Goal: Task Accomplishment & Management: Manage account settings

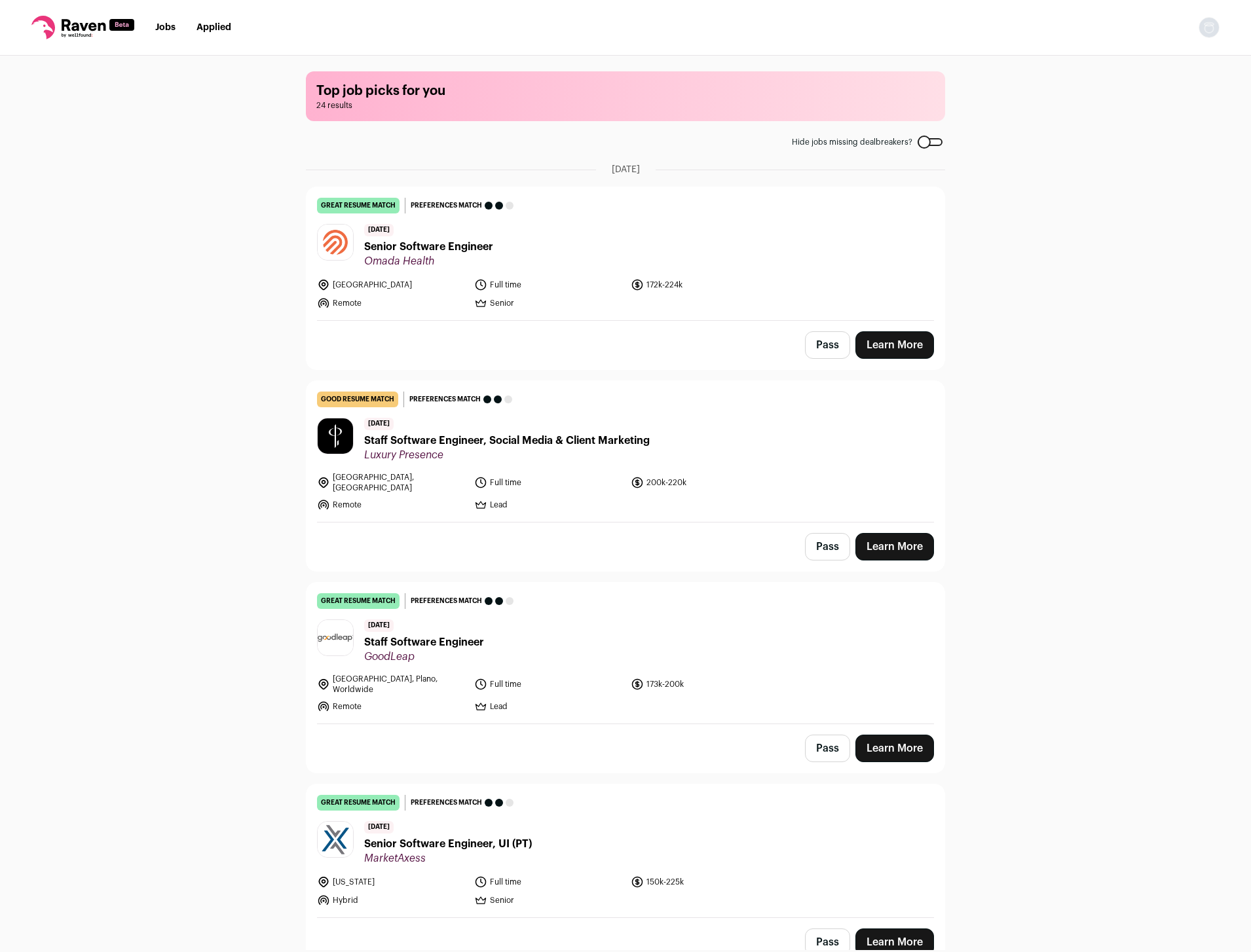
click at [992, 231] on div "Top job picks for you 24 results Hide jobs missing dealbreakers? [DATE] great r…" at bounding box center [626, 502] width 1251 height 894
click at [868, 246] on header "[DATE] Senior Software Engineer Omada Health" at bounding box center [625, 246] width 617 height 44
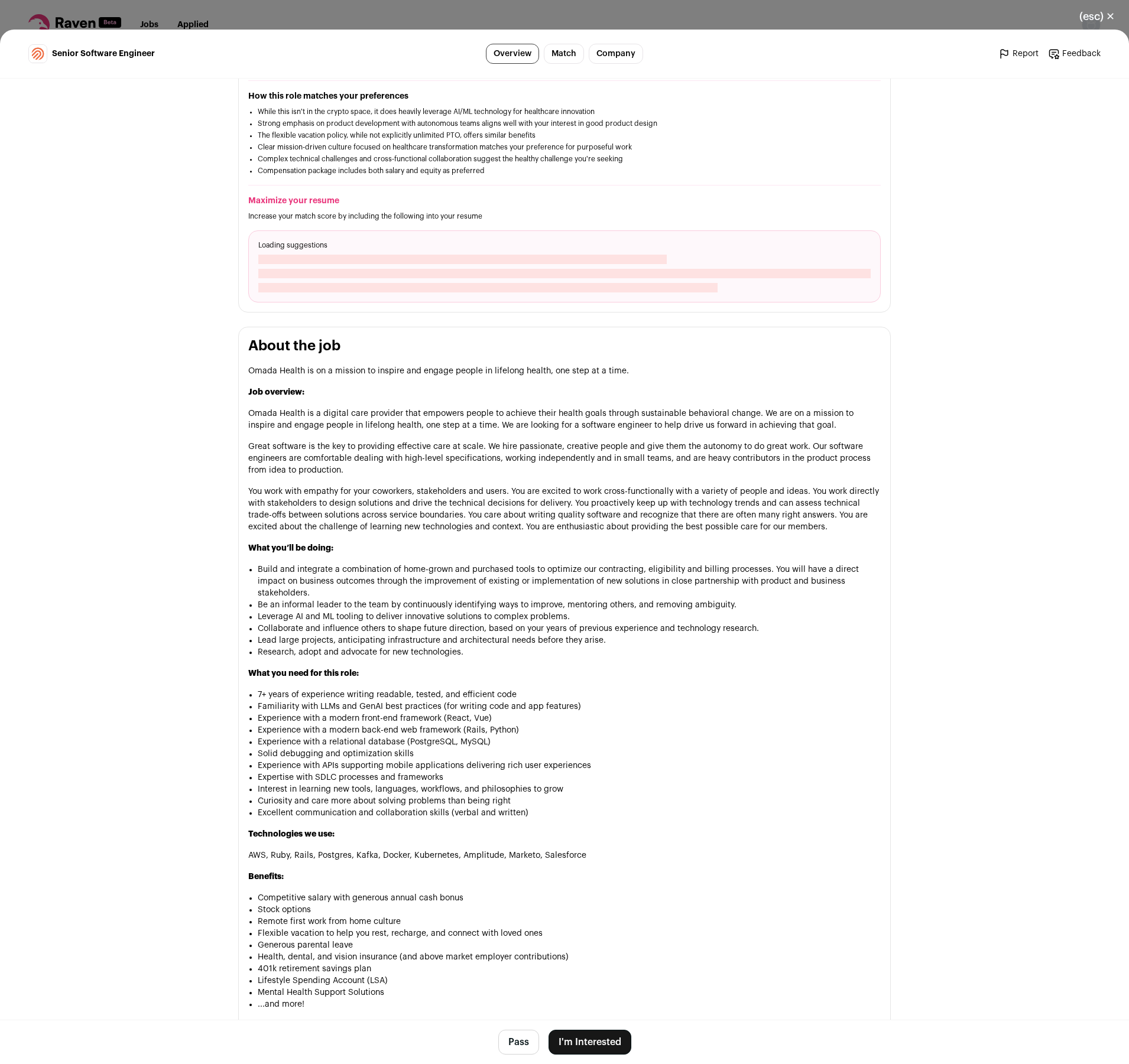
scroll to position [164, 0]
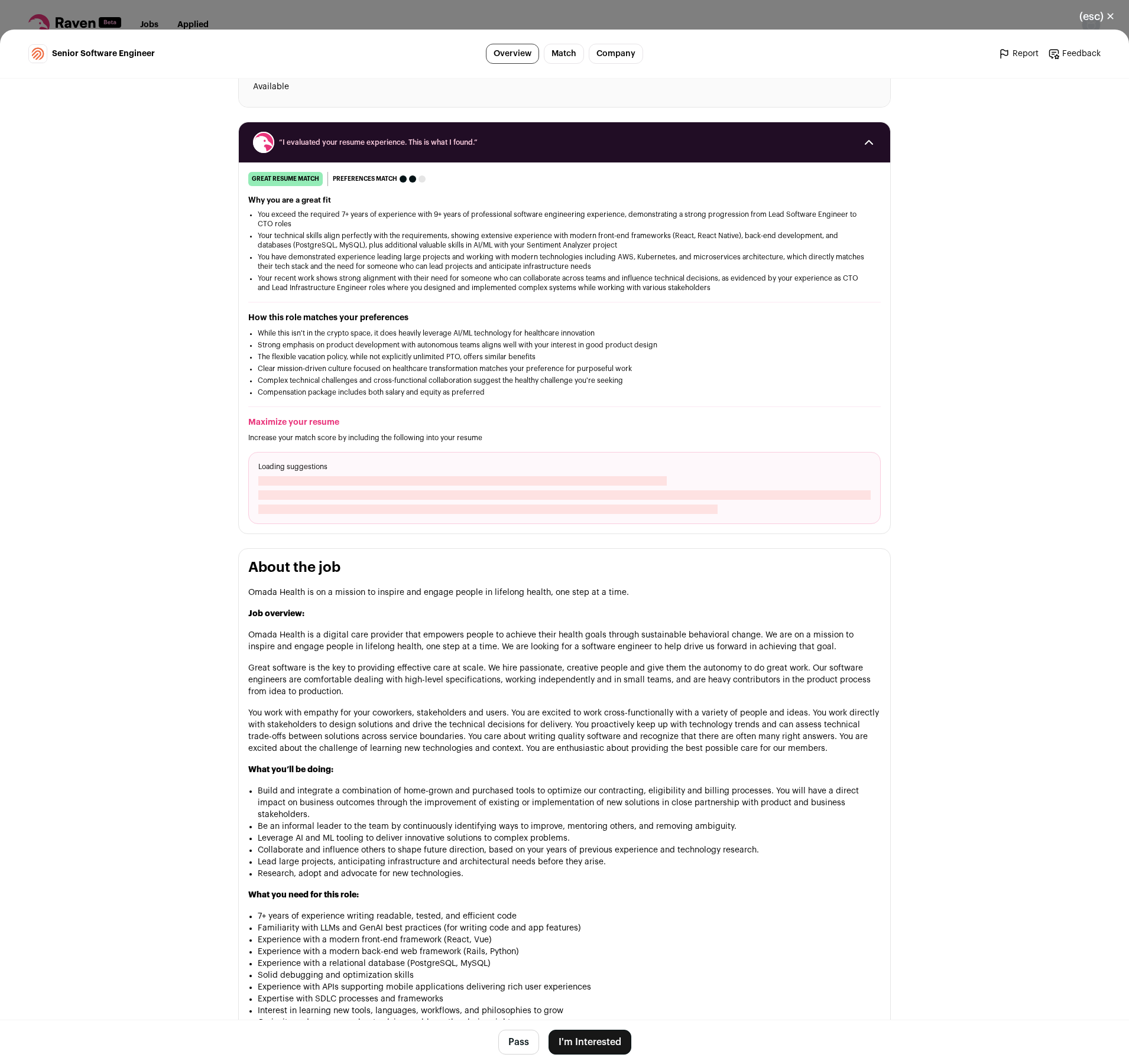
click at [483, 522] on div "Loading suggestions" at bounding box center [564, 488] width 632 height 72
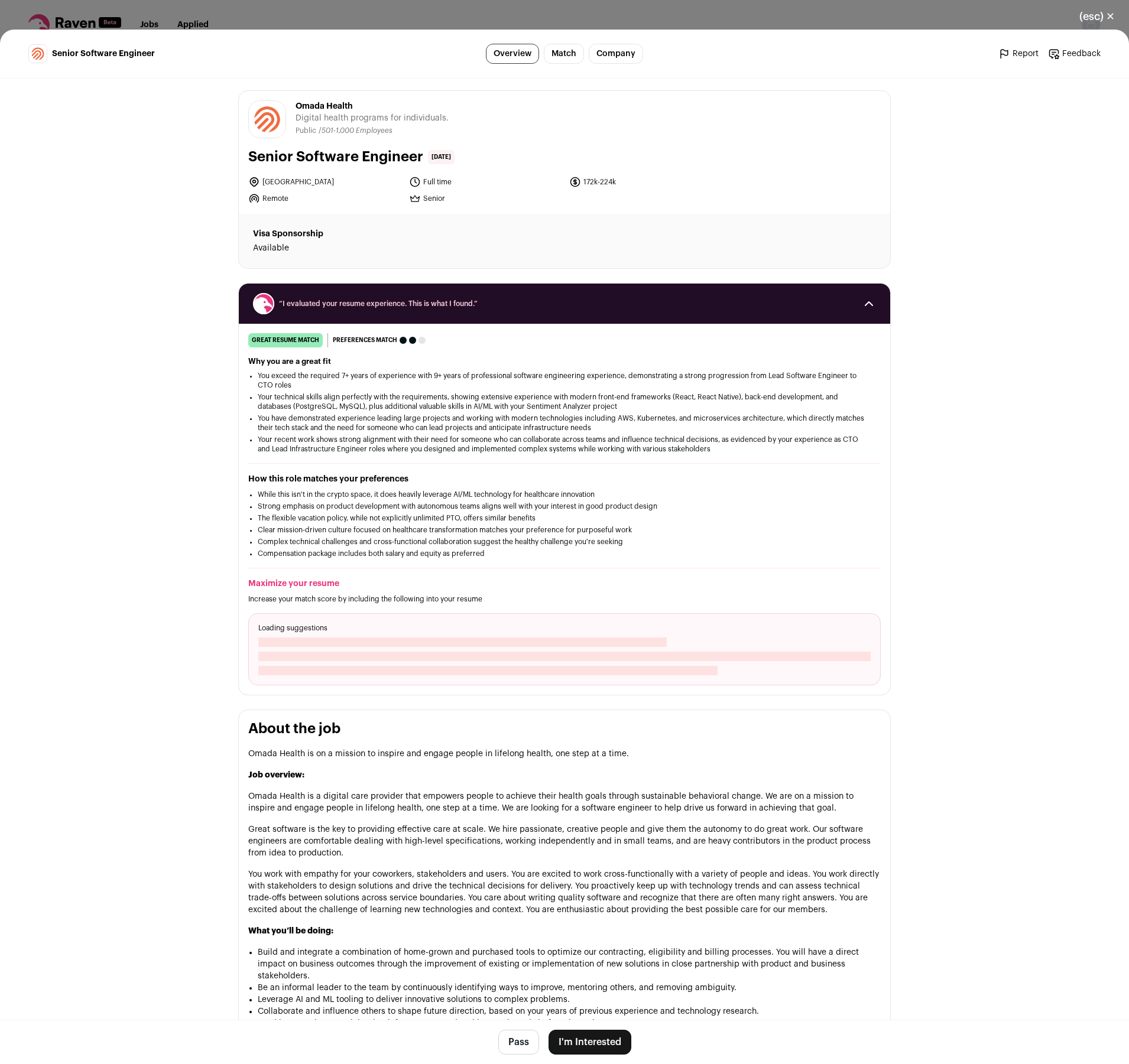
scroll to position [0, 0]
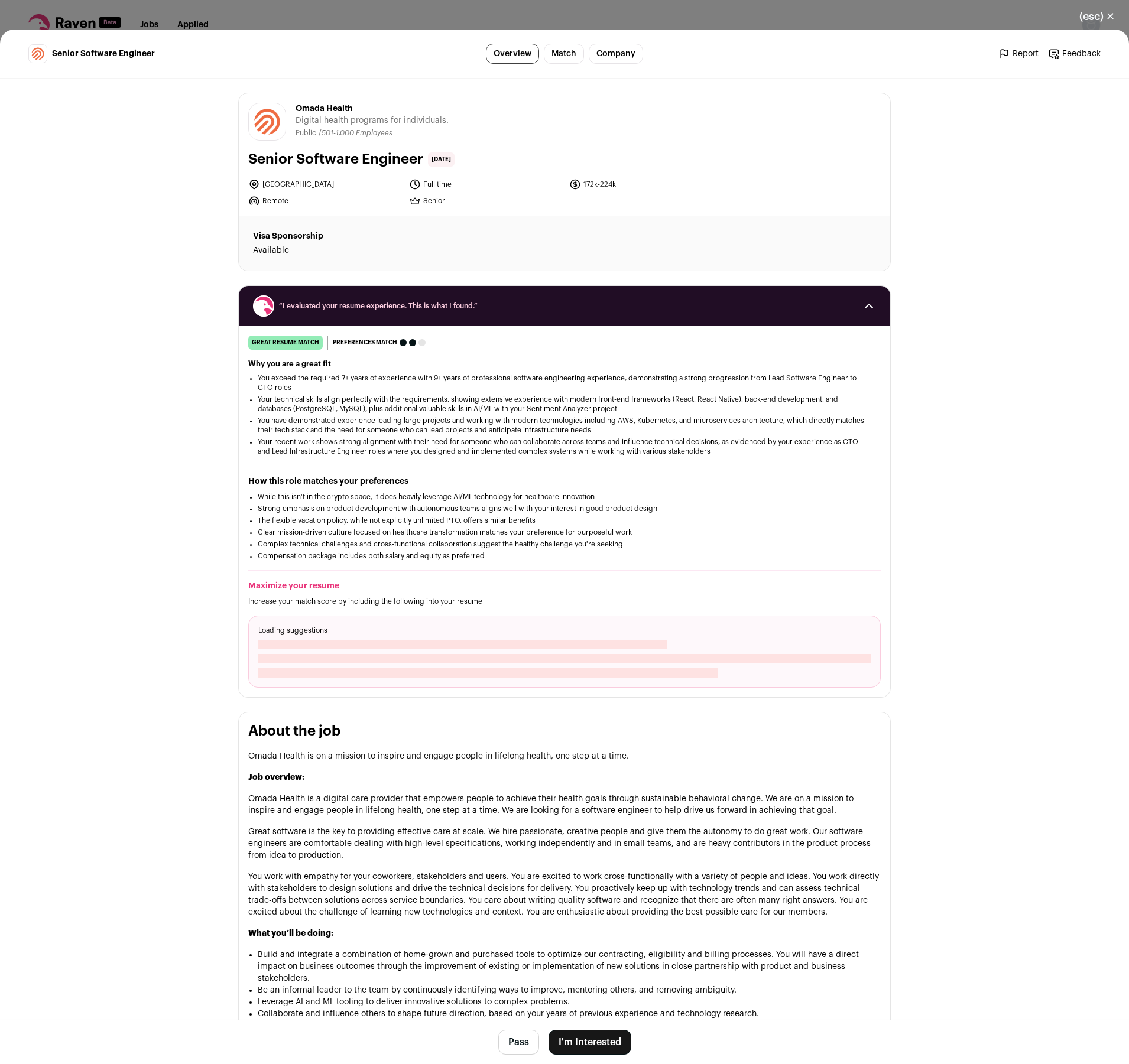
click at [559, 46] on link "Match" at bounding box center [564, 53] width 40 height 20
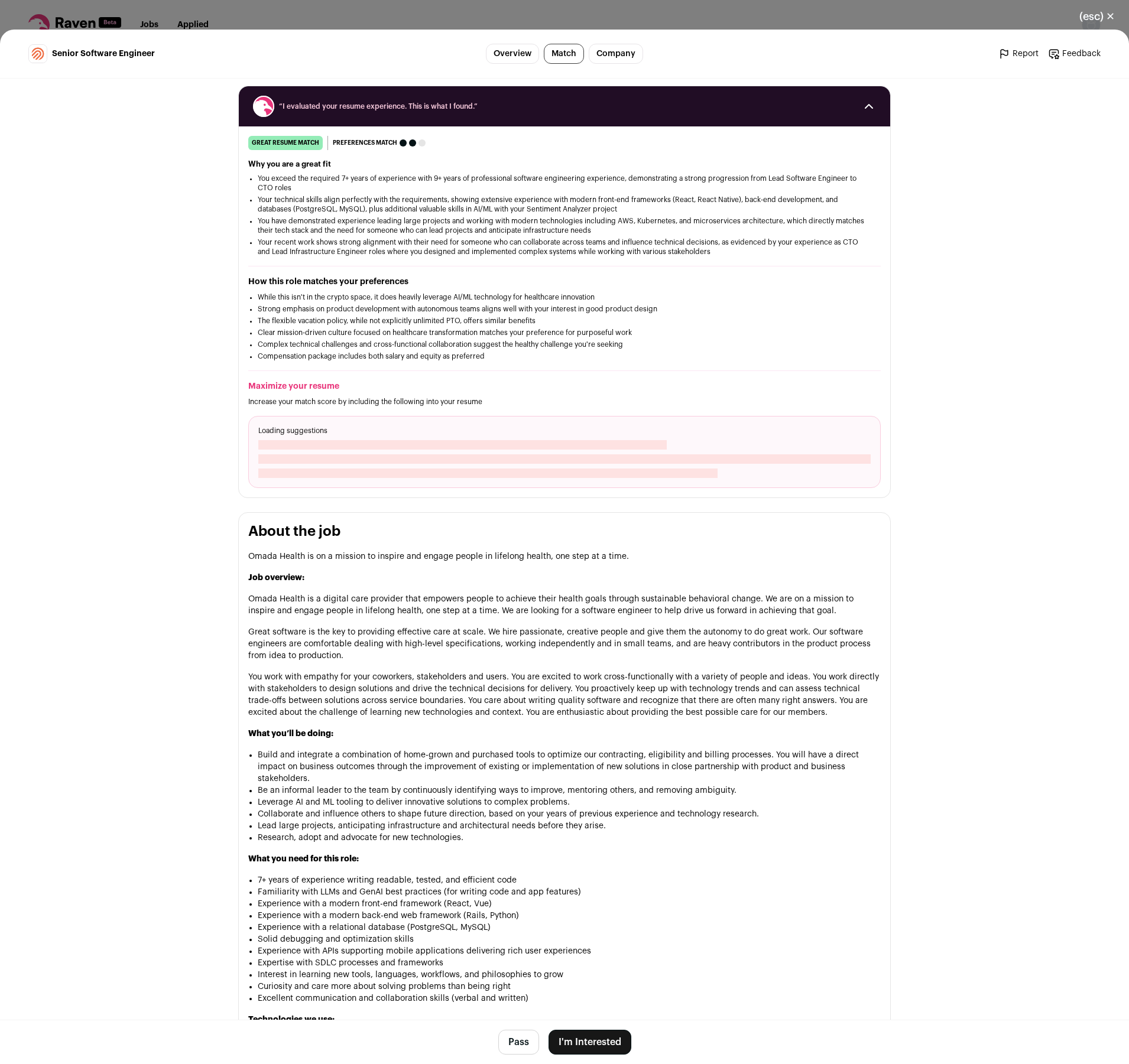
click at [596, 56] on link "Company" at bounding box center [615, 53] width 54 height 20
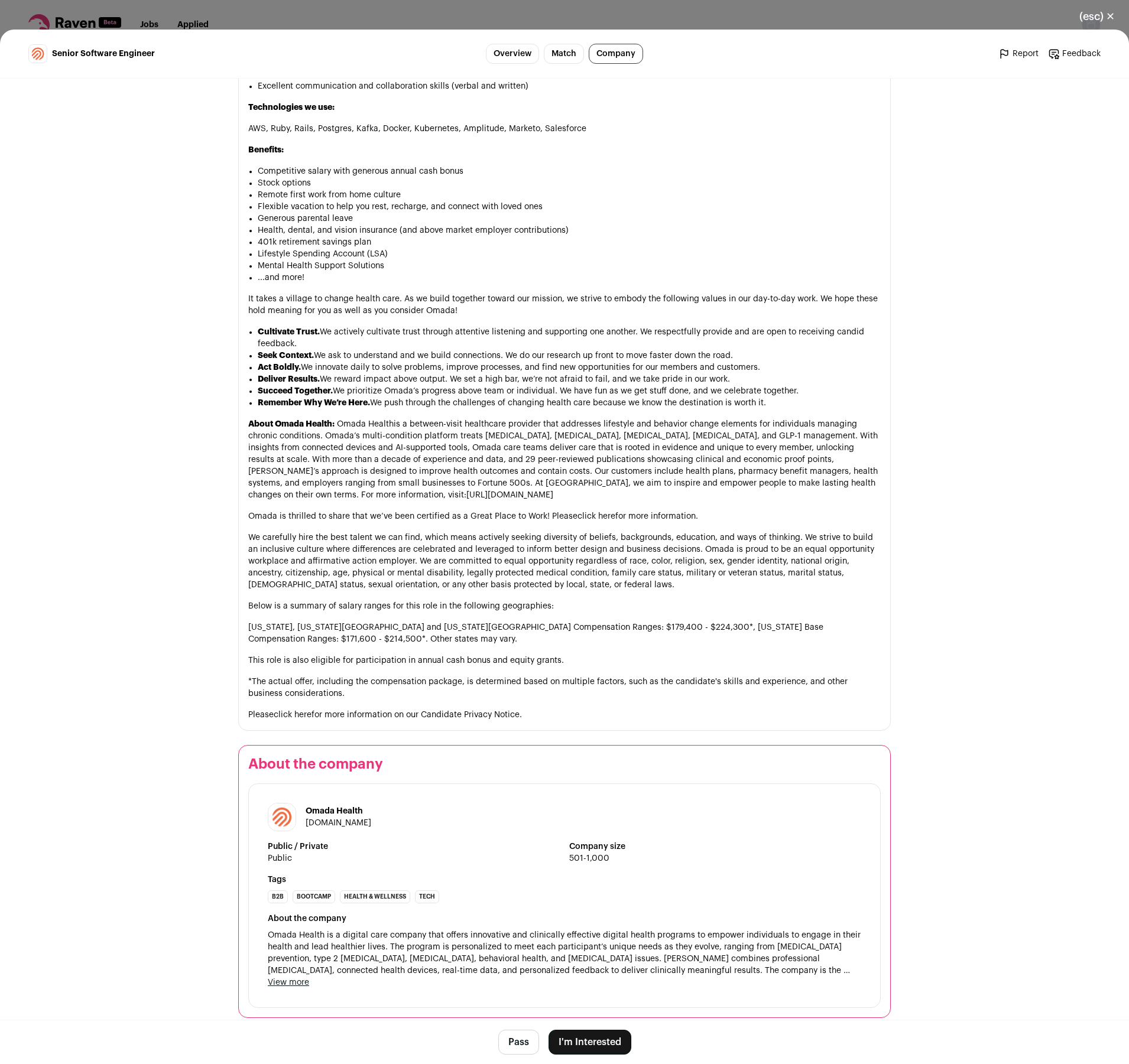
scroll to position [1113, 0]
click at [1107, 13] on button "(esc) ✕" at bounding box center [1097, 16] width 64 height 26
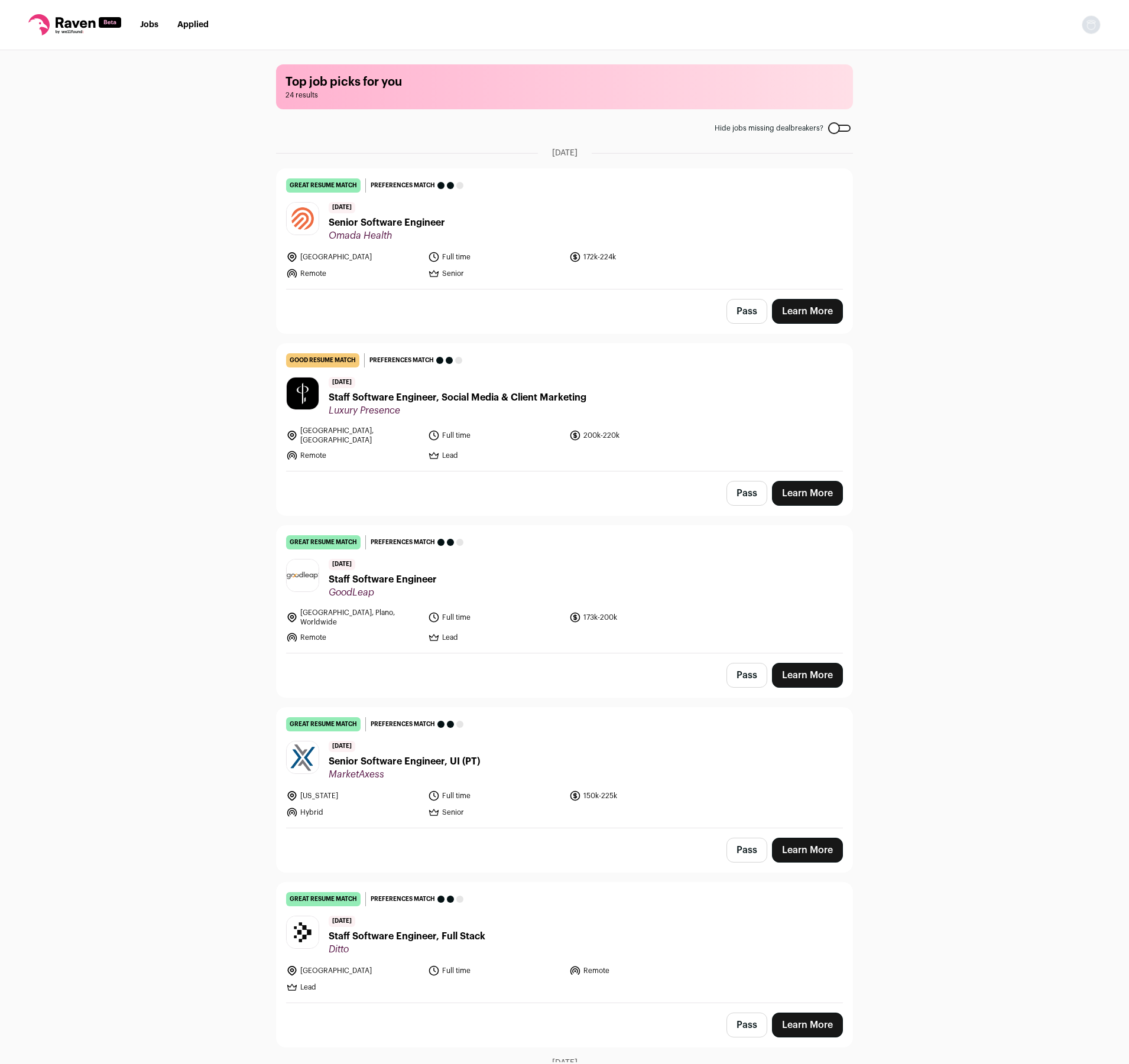
click at [765, 588] on header "[DATE] Staff Software Engineer GoodLeap" at bounding box center [564, 578] width 557 height 39
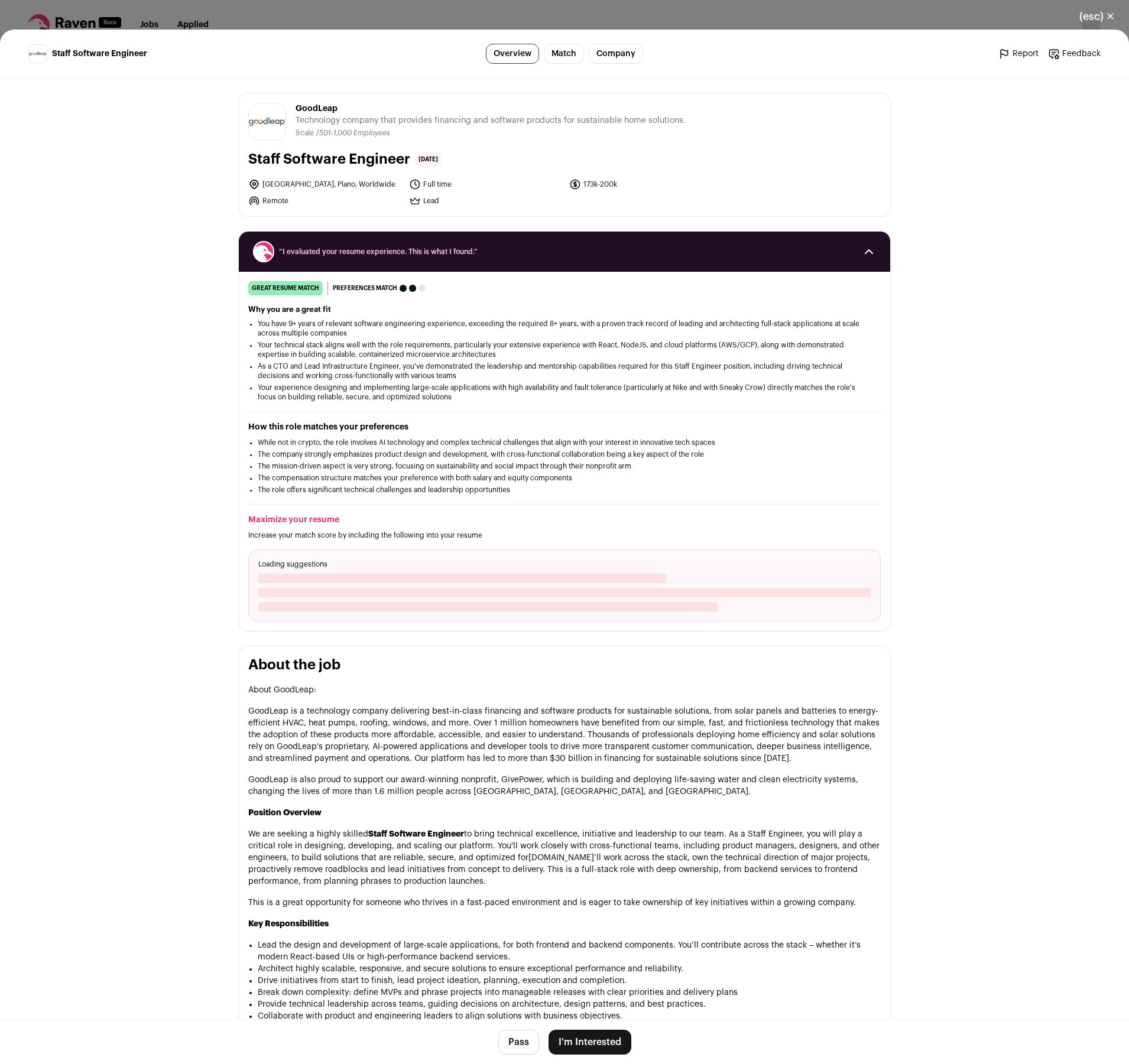
click at [868, 253] on icon "Close modal via background" at bounding box center [869, 251] width 7 height 4
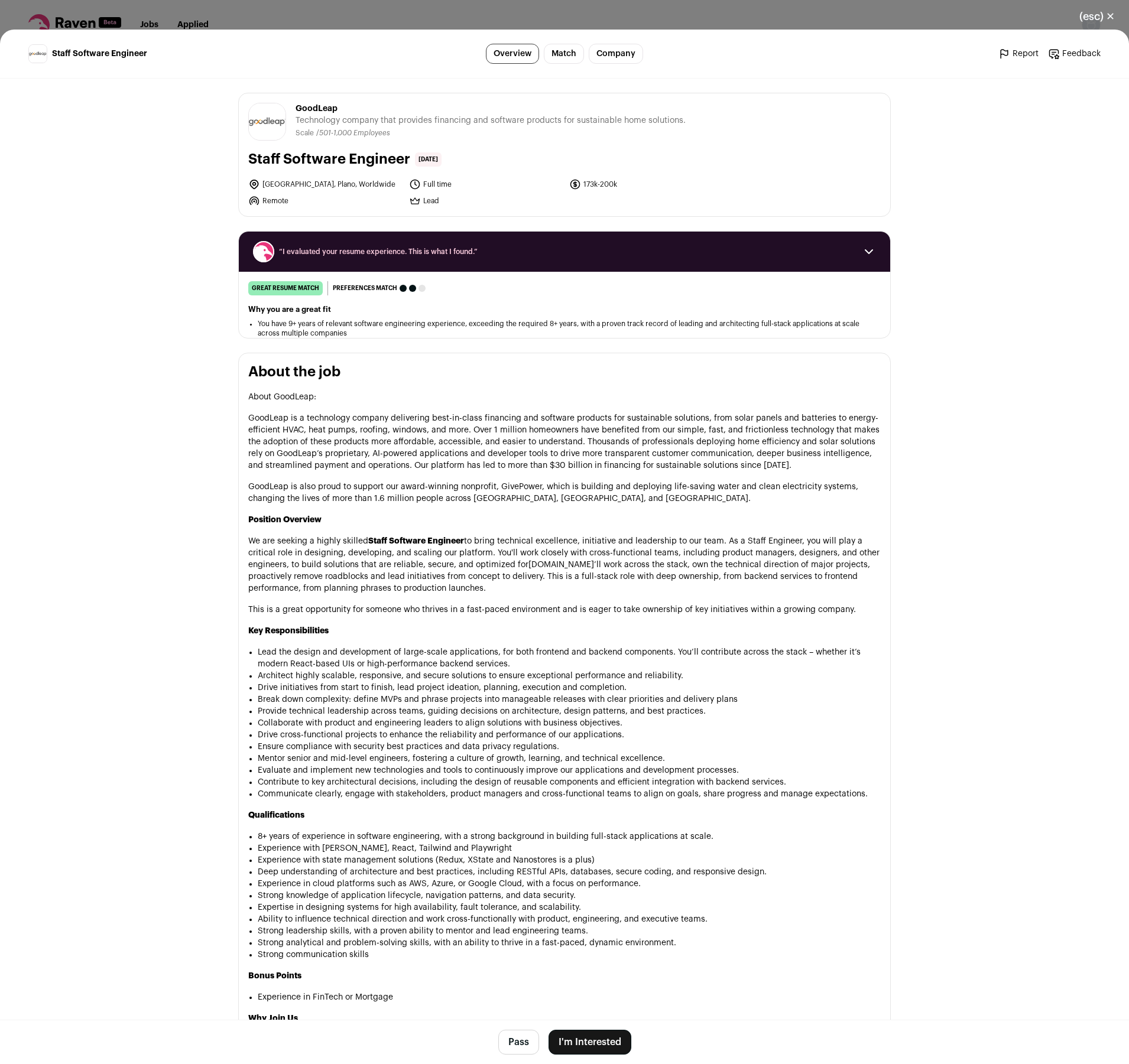
click at [868, 253] on icon "Close modal via background" at bounding box center [869, 252] width 14 height 14
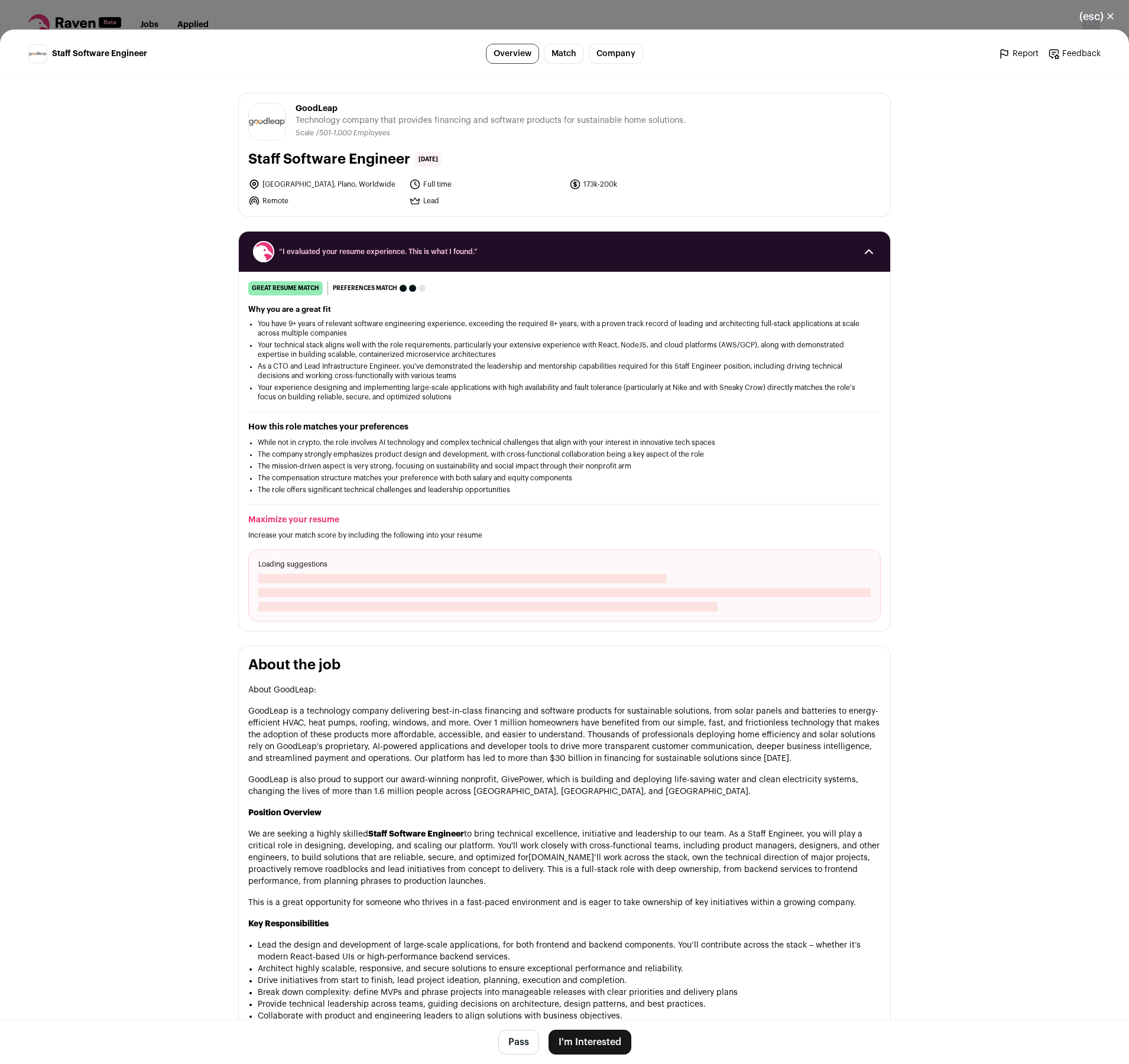
click at [550, 50] on link "Match" at bounding box center [564, 53] width 40 height 20
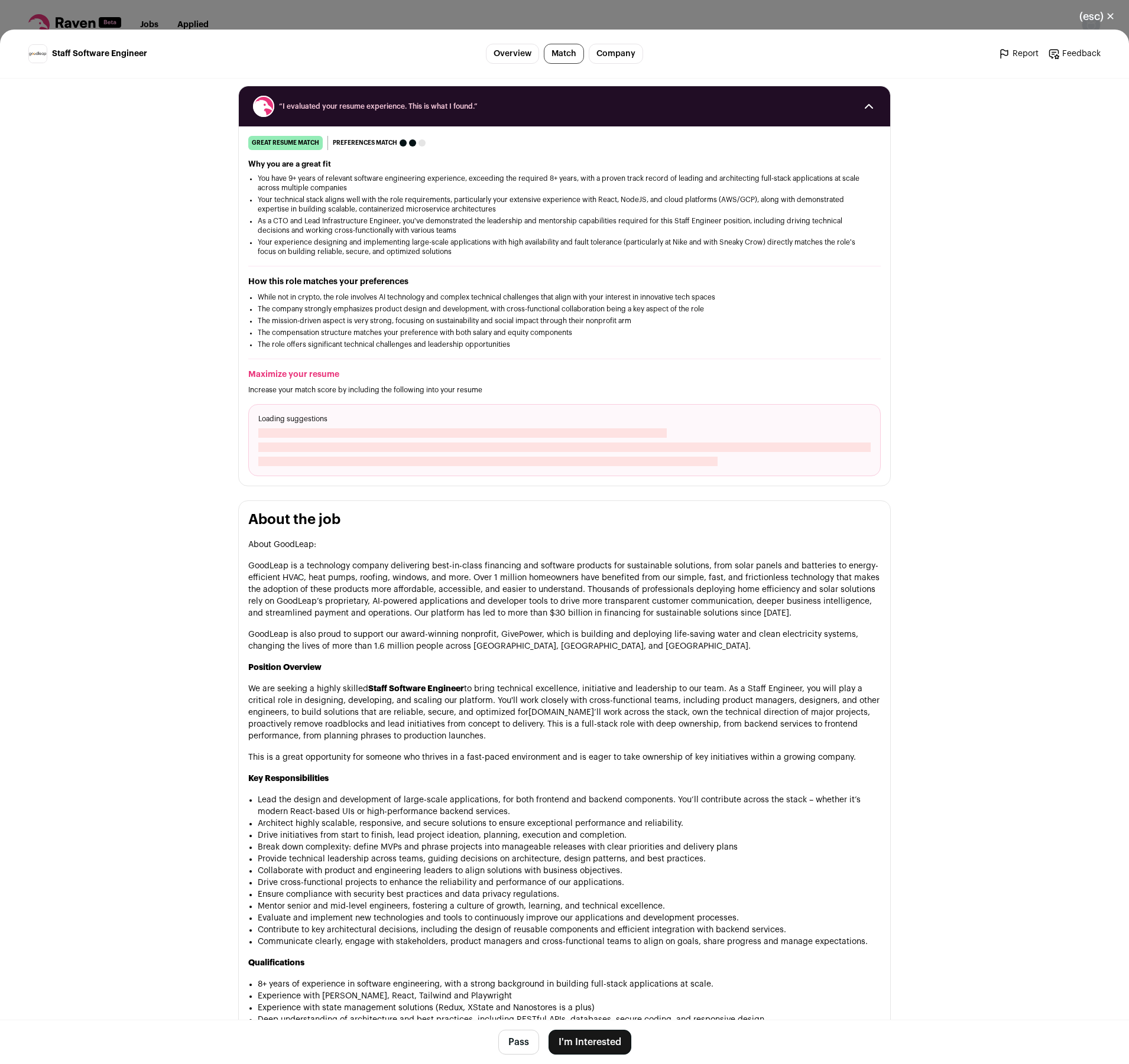
click at [612, 56] on link "Company" at bounding box center [615, 53] width 54 height 20
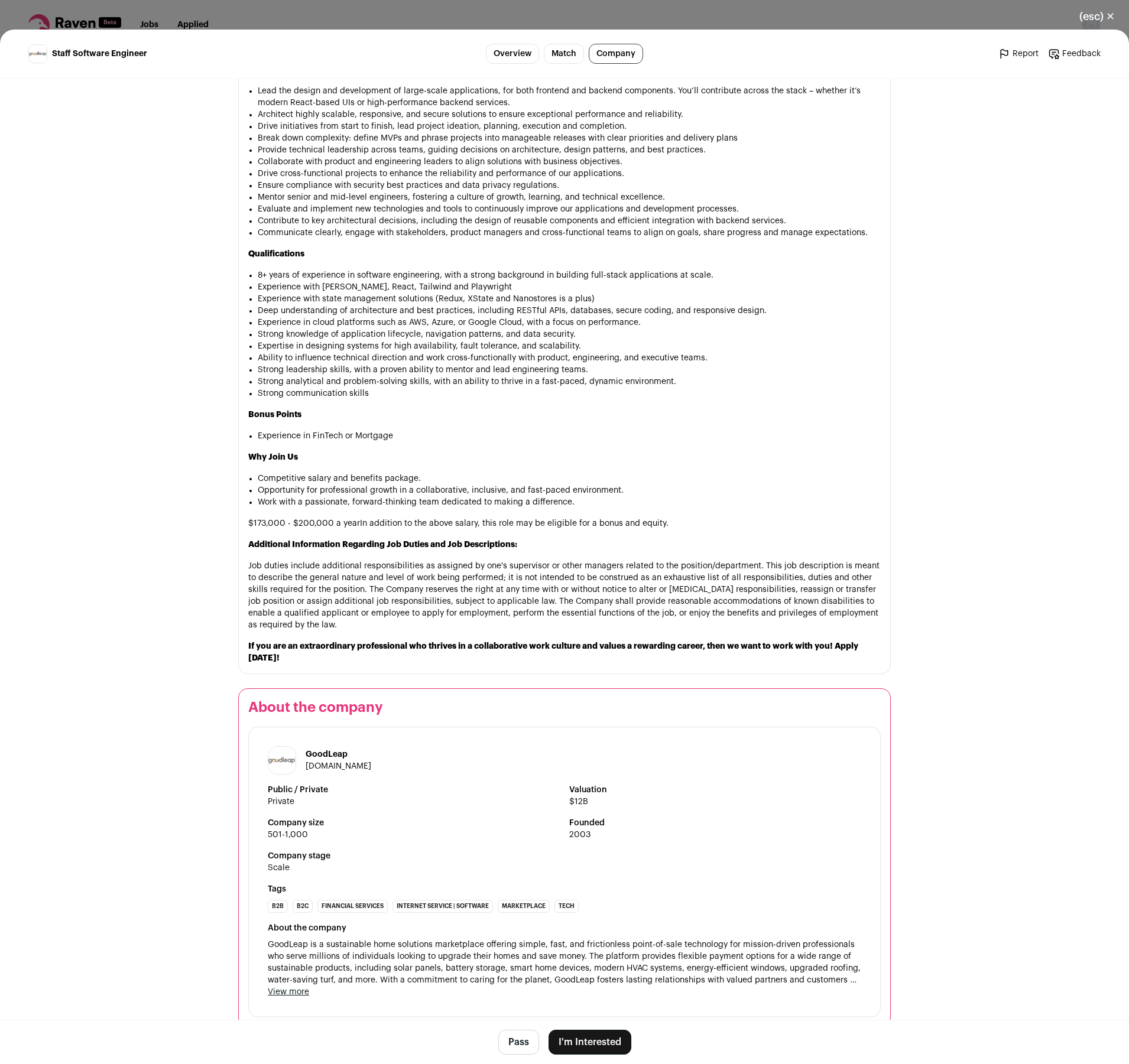
scroll to position [876, 0]
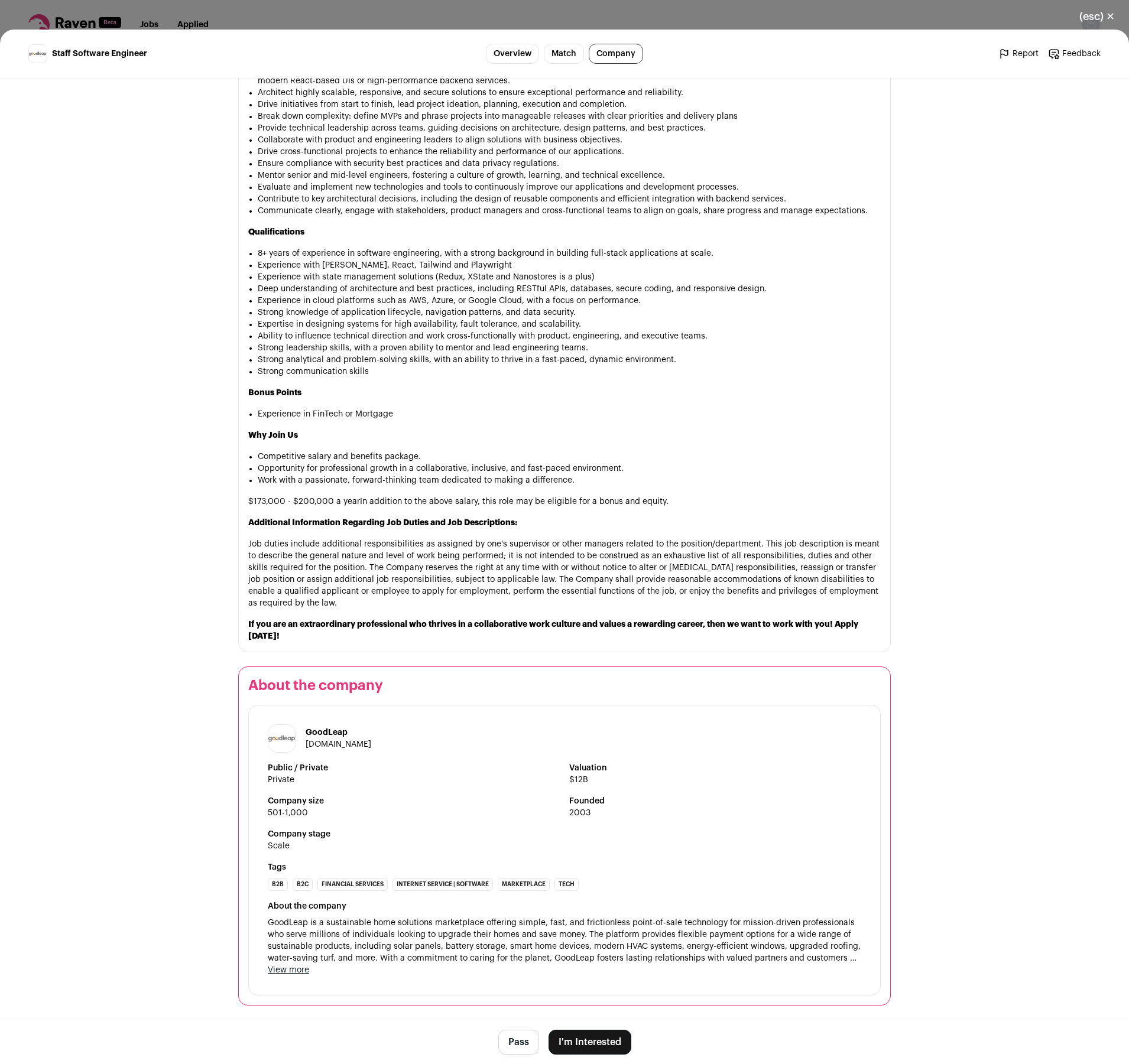
click at [87, 51] on span "Staff Software Engineer" at bounding box center [99, 53] width 95 height 12
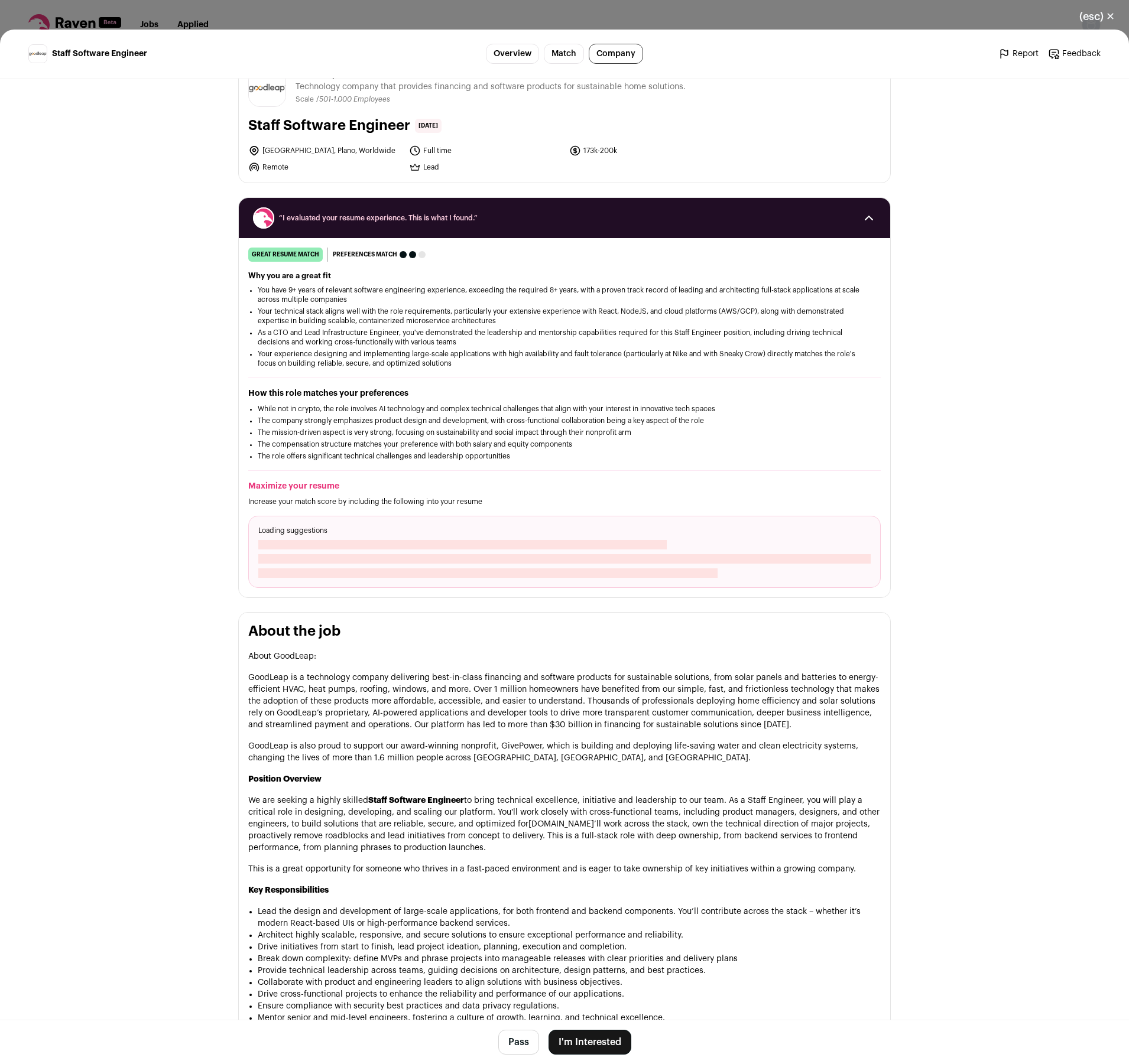
scroll to position [0, 0]
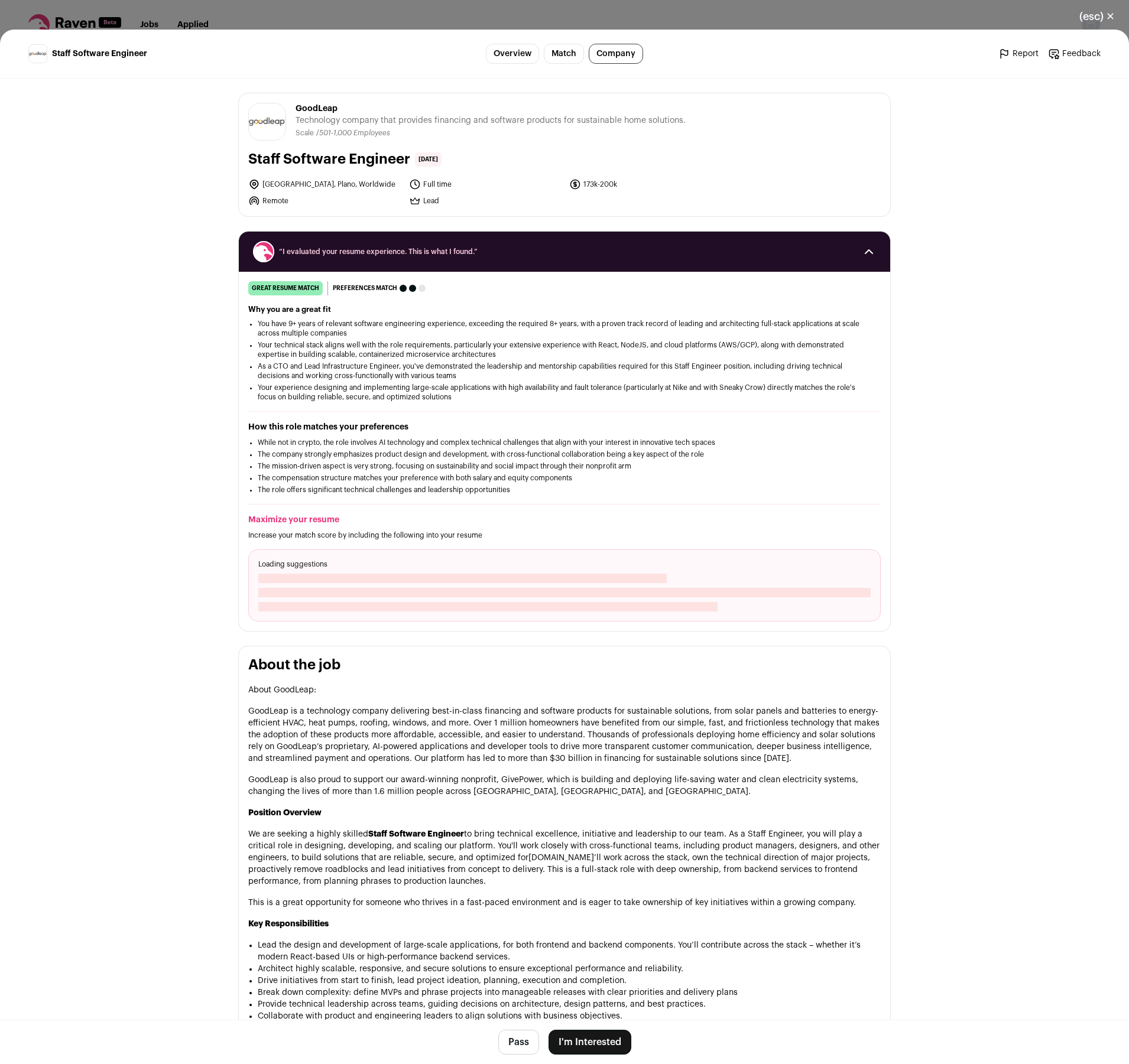
click at [1097, 15] on button "(esc) ✕" at bounding box center [1097, 16] width 64 height 26
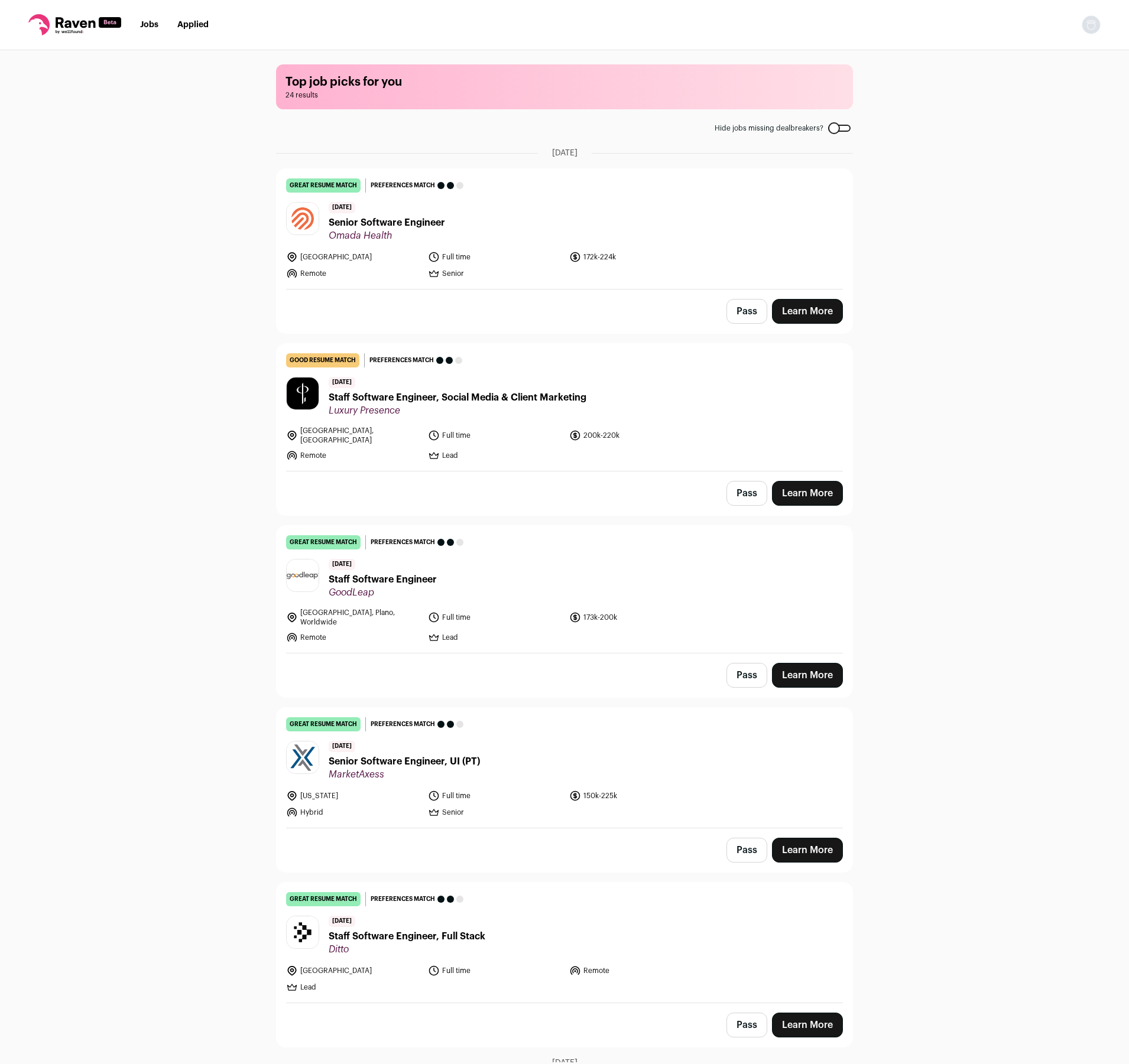
drag, startPoint x: 1095, startPoint y: 25, endPoint x: 1091, endPoint y: 32, distance: 8.1
click at [1095, 25] on img "Open dropdown" at bounding box center [1091, 25] width 19 height 19
click at [916, 71] on div "Top job picks for you 24 results Hide jobs missing dealbreakers? [DATE] great r…" at bounding box center [564, 556] width 1129 height 1012
click at [791, 94] on span "24 results" at bounding box center [564, 94] width 558 height 9
drag, startPoint x: 471, startPoint y: 108, endPoint x: 410, endPoint y: 158, distance: 78.9
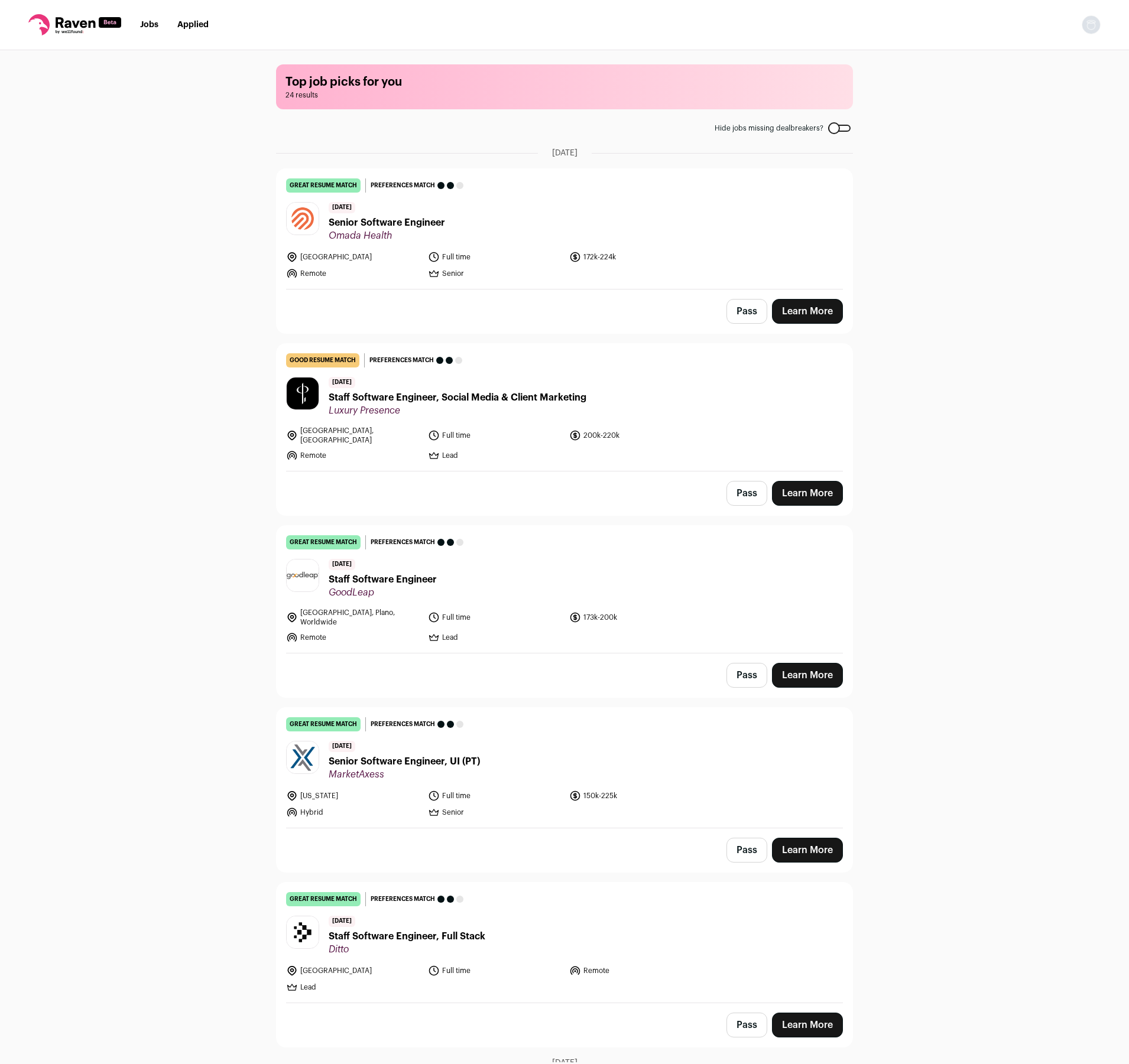
click at [434, 159] on main "Top job picks for you 24 results Hide jobs missing dealbreakers? [DATE] great r…" at bounding box center [564, 556] width 605 height 1012
click at [389, 134] on main "Top job picks for you 24 results Hide jobs missing dealbreakers? [DATE] great r…" at bounding box center [564, 556] width 605 height 1012
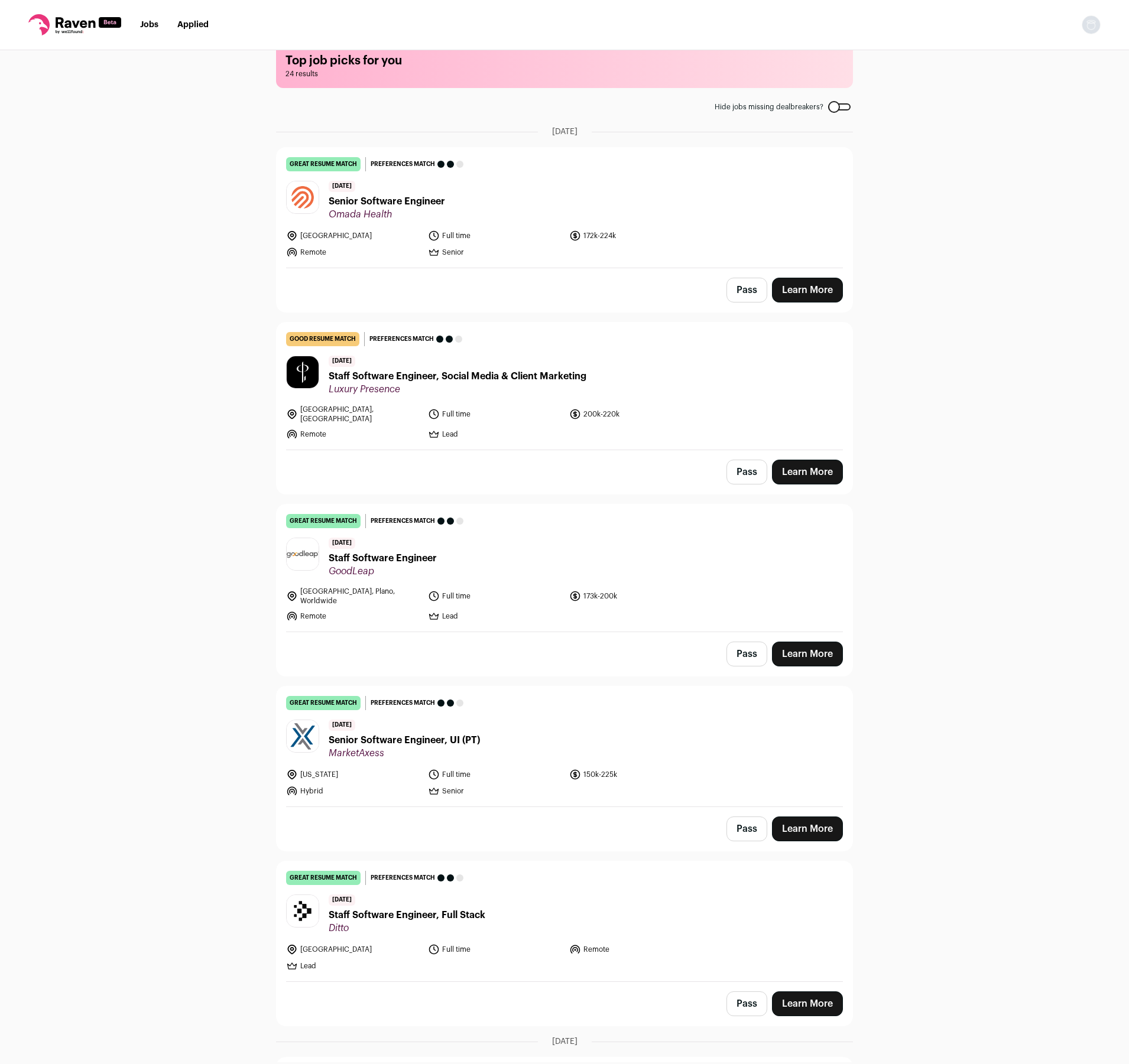
scroll to position [22, 0]
click at [153, 18] on nav "Jobs Applied Settings Notifications Preferences Resume FAQs Logout" at bounding box center [564, 25] width 1129 height 50
click at [149, 23] on link "Jobs" at bounding box center [149, 25] width 18 height 8
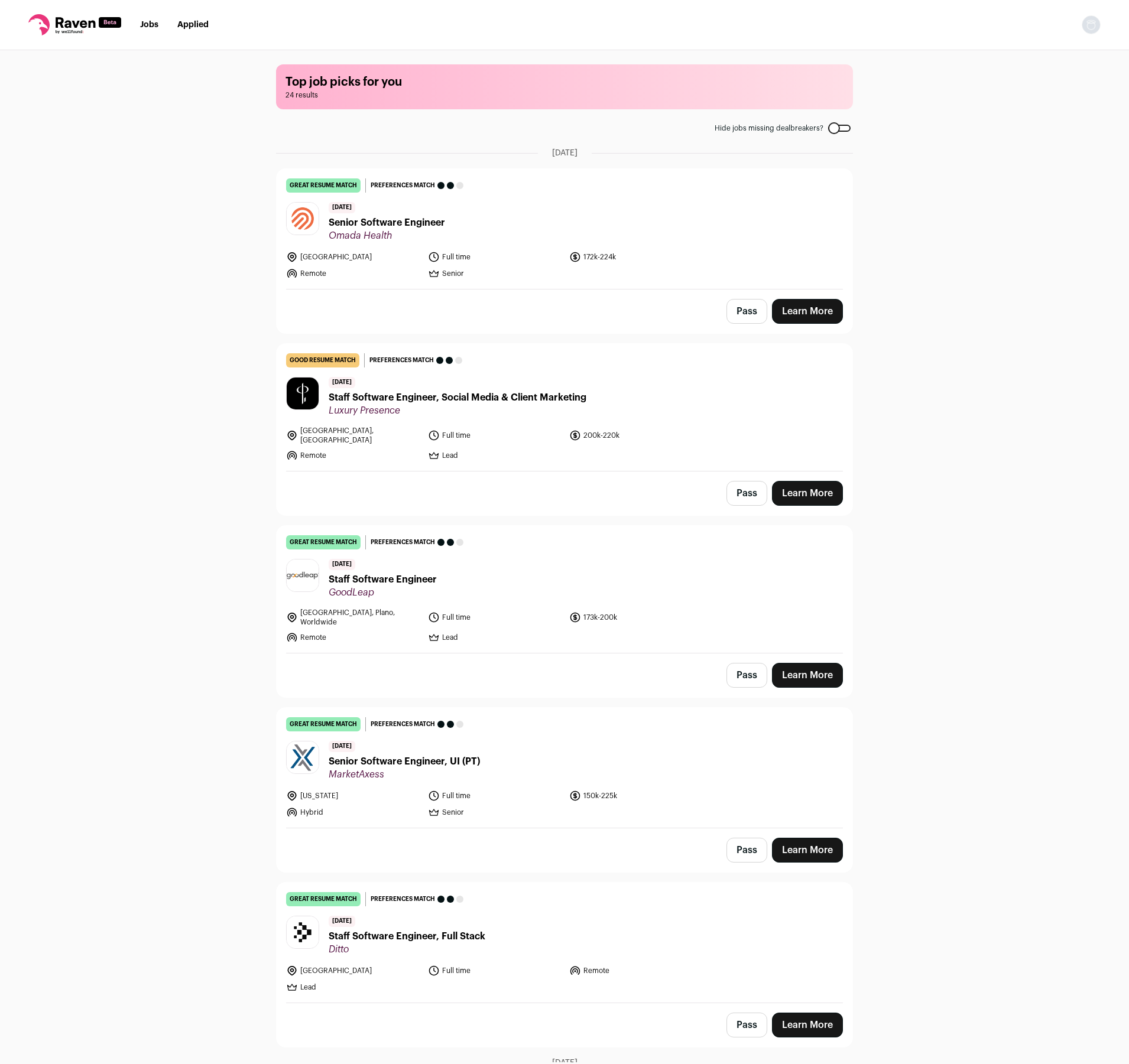
click at [191, 25] on link "Applied" at bounding box center [193, 25] width 32 height 8
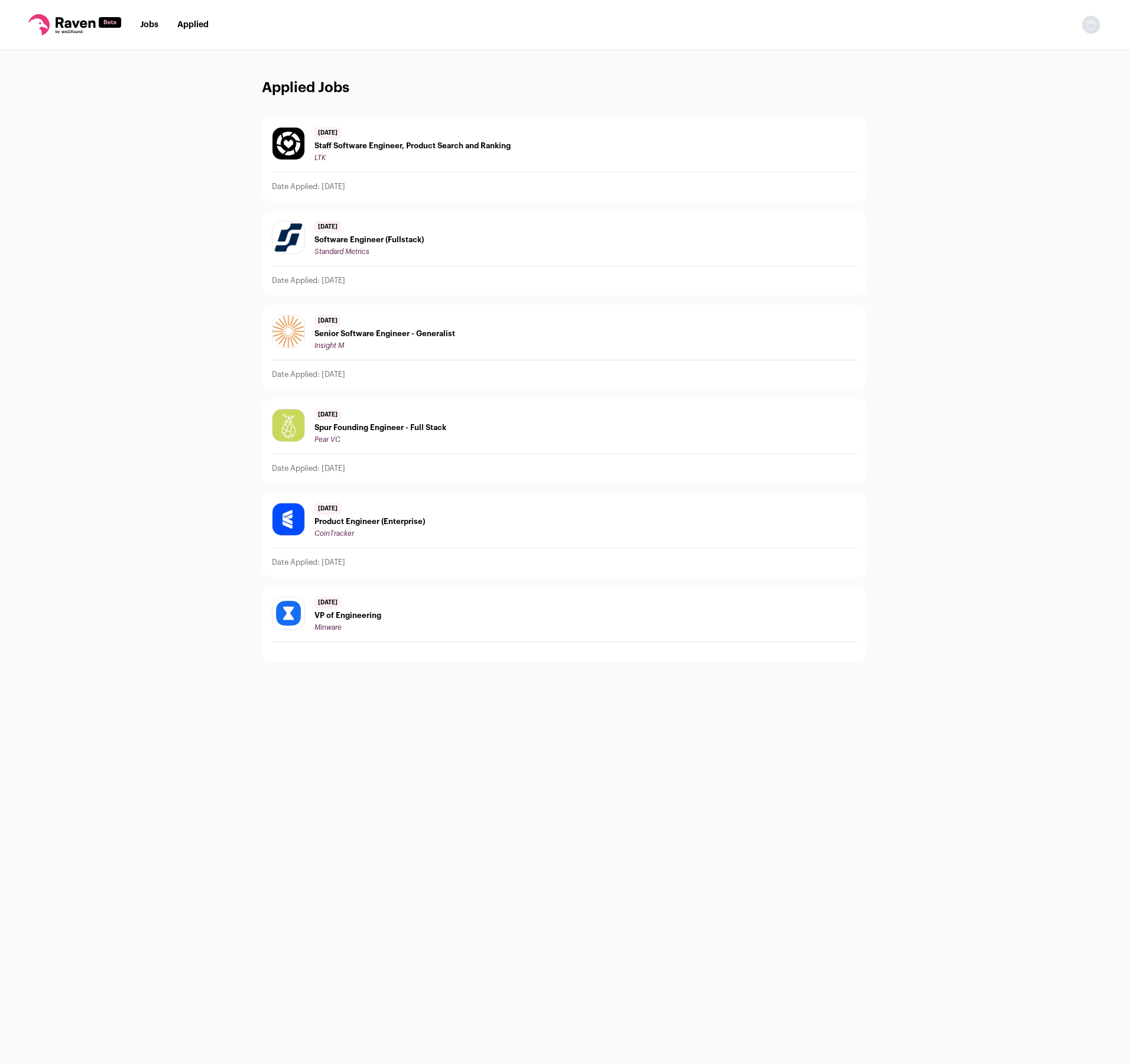
click at [146, 27] on link "Jobs" at bounding box center [149, 25] width 18 height 8
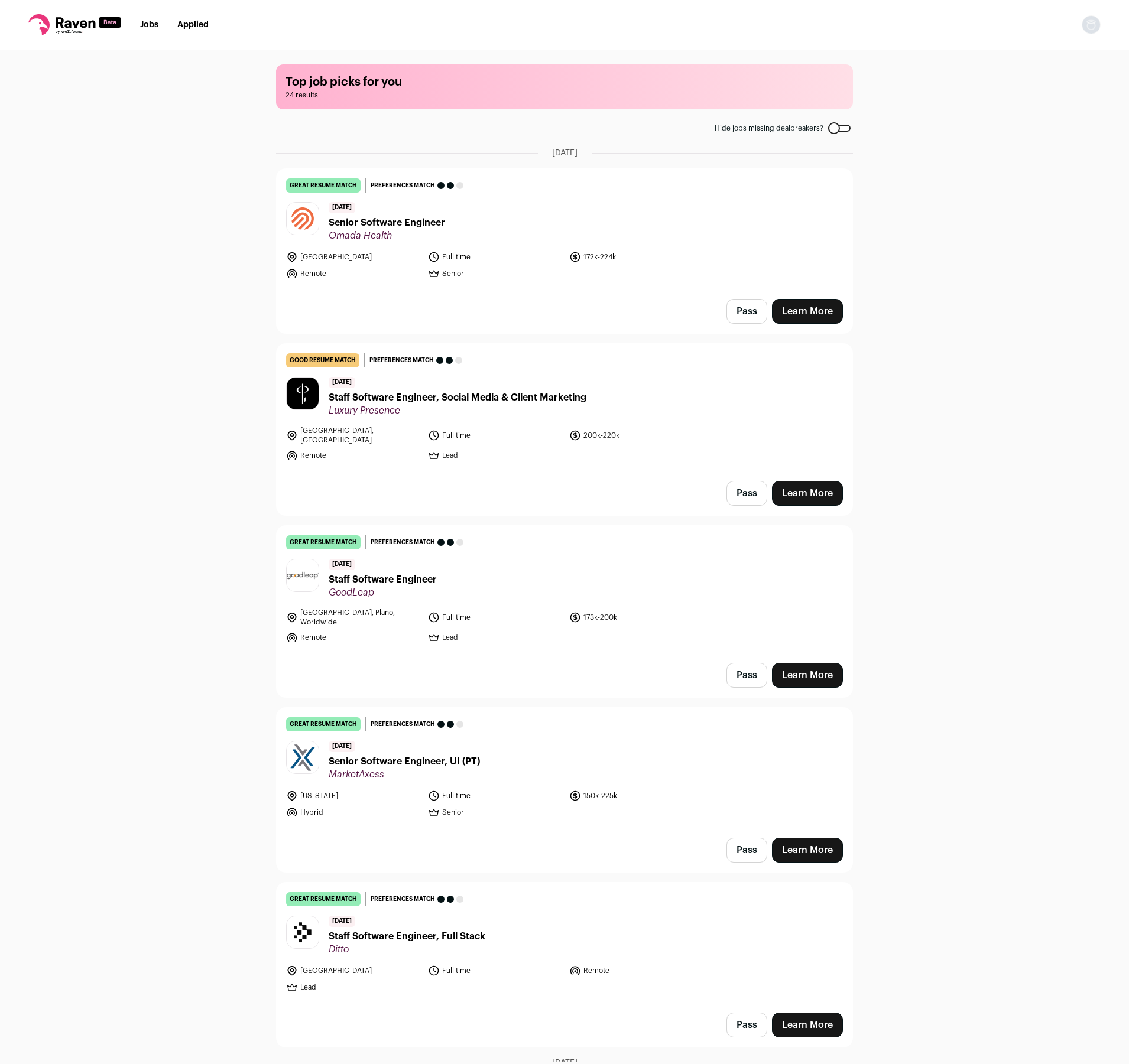
click at [75, 23] on icon at bounding box center [75, 22] width 39 height 11
click at [1092, 29] on img "Open dropdown" at bounding box center [1091, 25] width 19 height 19
click at [1043, 65] on link "Settings" at bounding box center [1035, 55] width 131 height 28
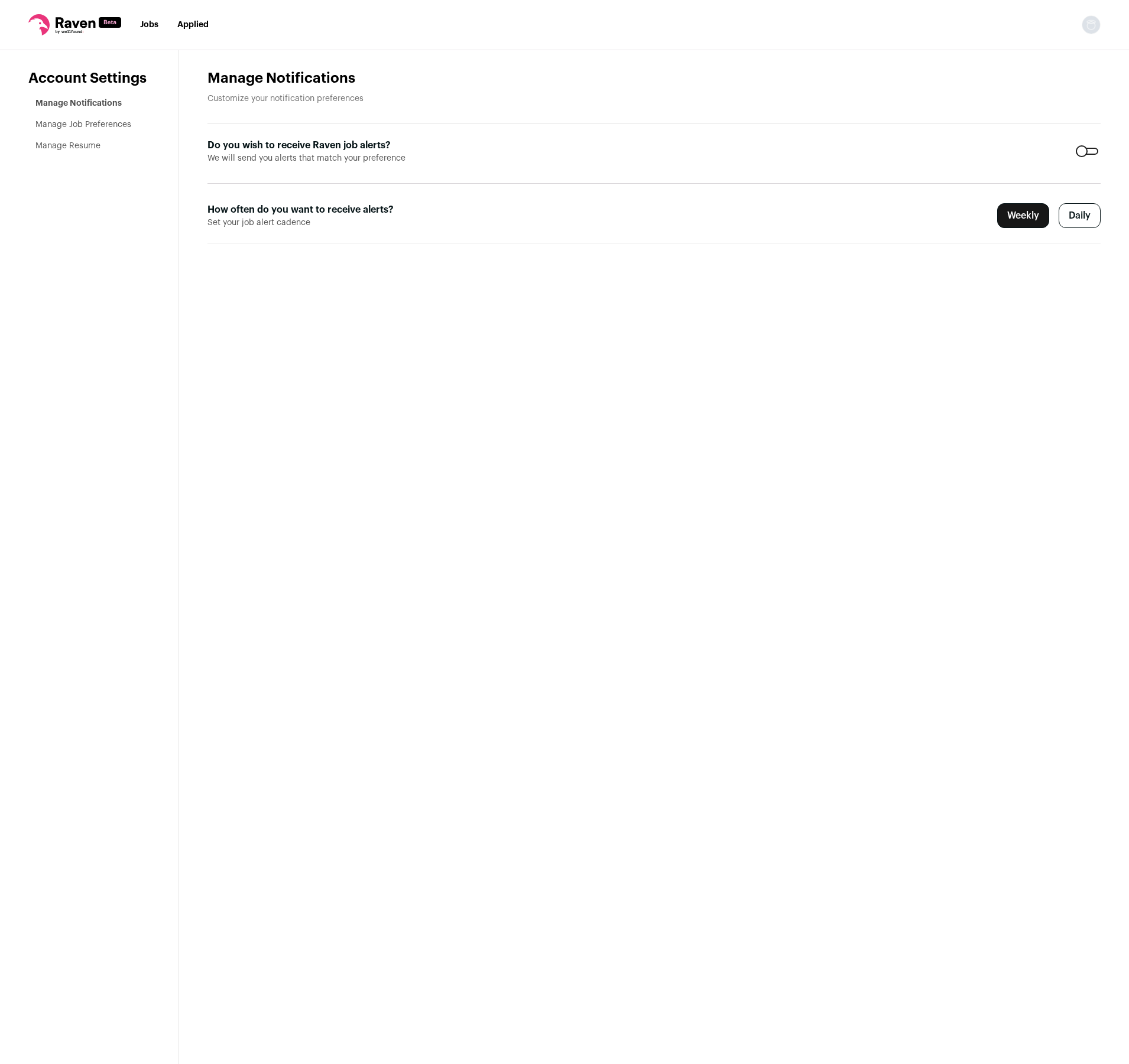
click at [96, 121] on li "Manage Job Preferences" at bounding box center [92, 125] width 115 height 12
click at [94, 126] on link "Manage Job Preferences" at bounding box center [83, 125] width 96 height 8
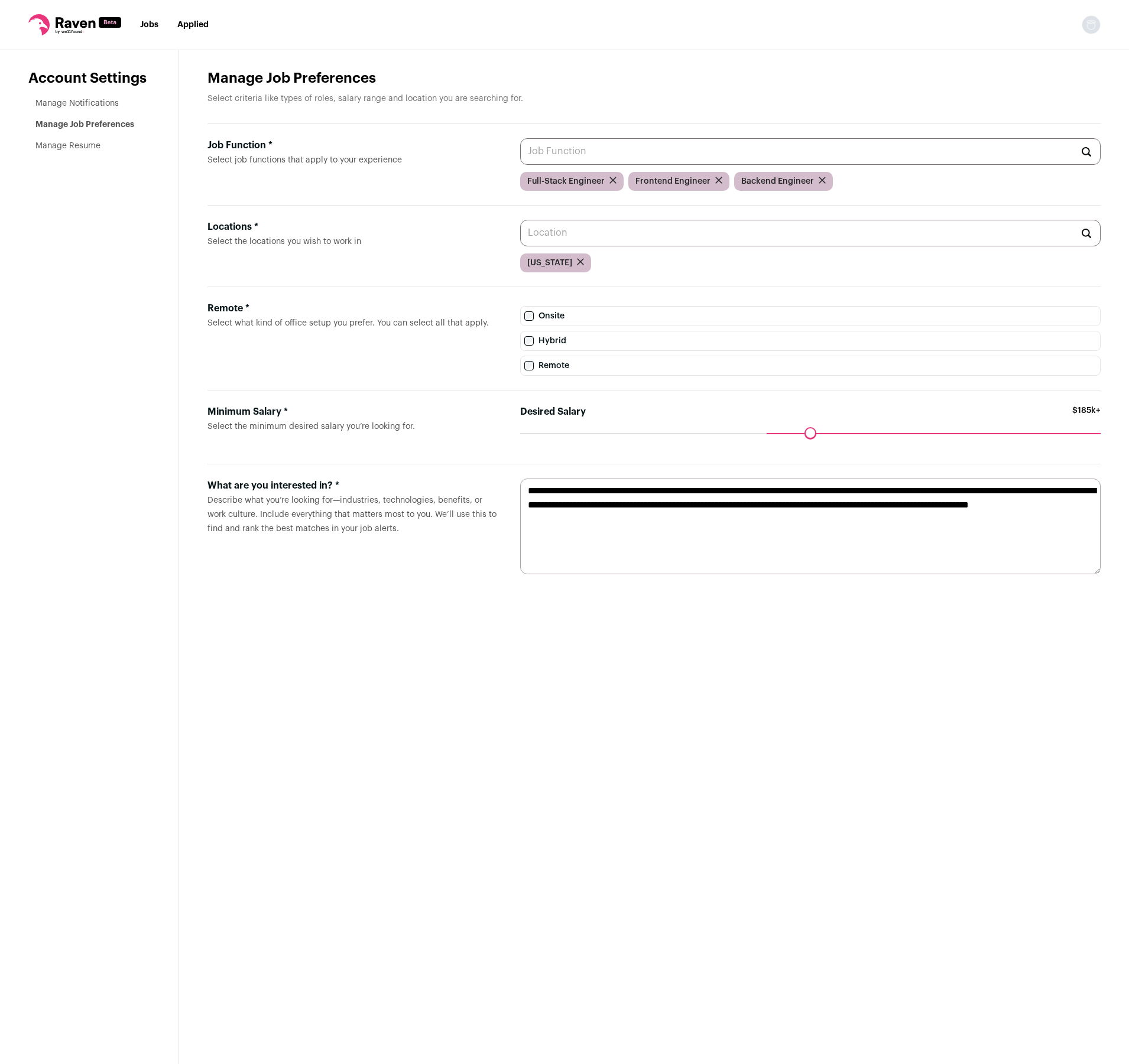
click at [79, 146] on link "Manage Resume" at bounding box center [68, 146] width 65 height 8
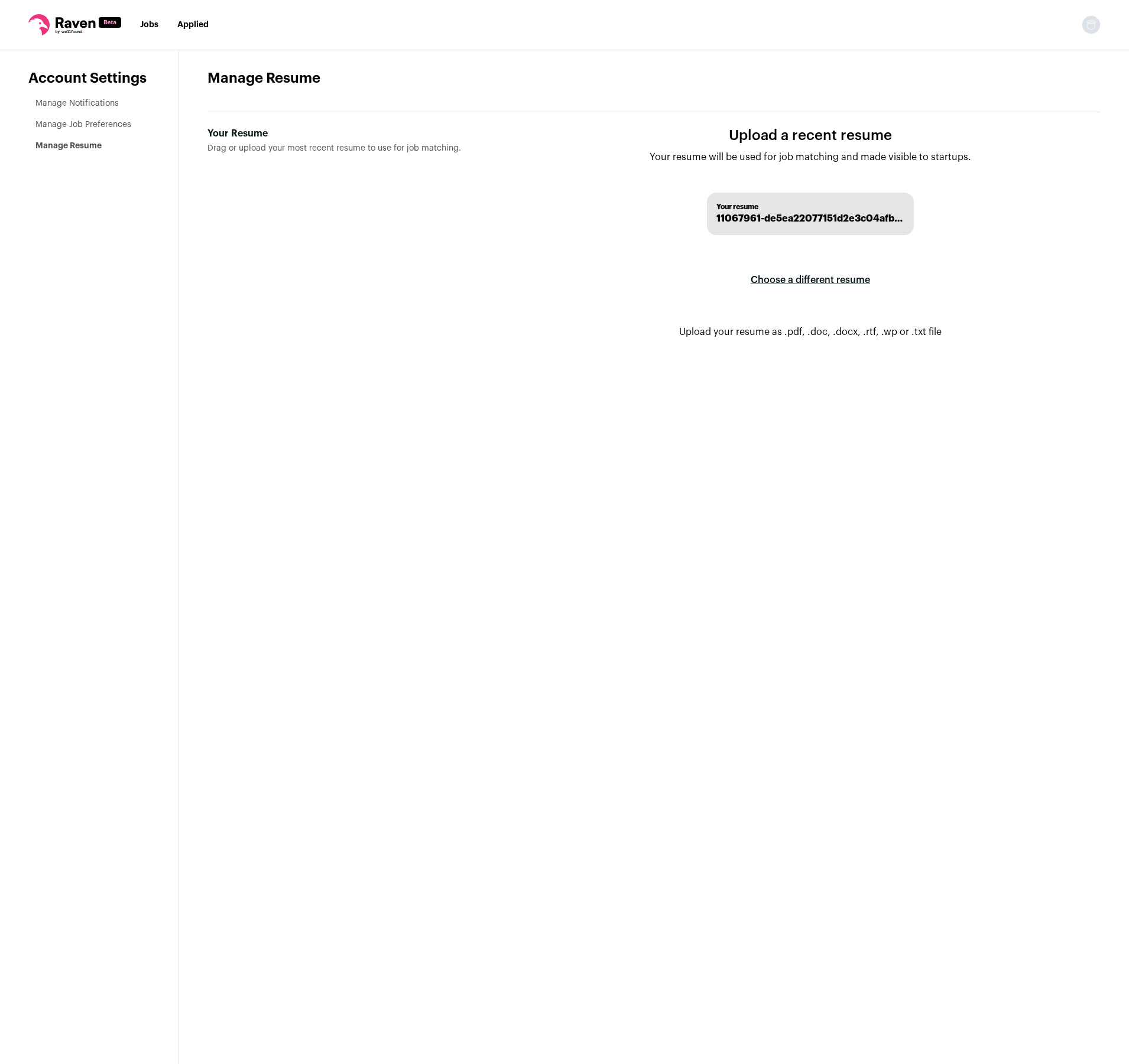
click at [92, 106] on link "Manage Notifications" at bounding box center [77, 103] width 83 height 8
click at [92, 117] on ul "Manage Notifications Manage Job Preferences Manage Resume" at bounding box center [92, 125] width 115 height 54
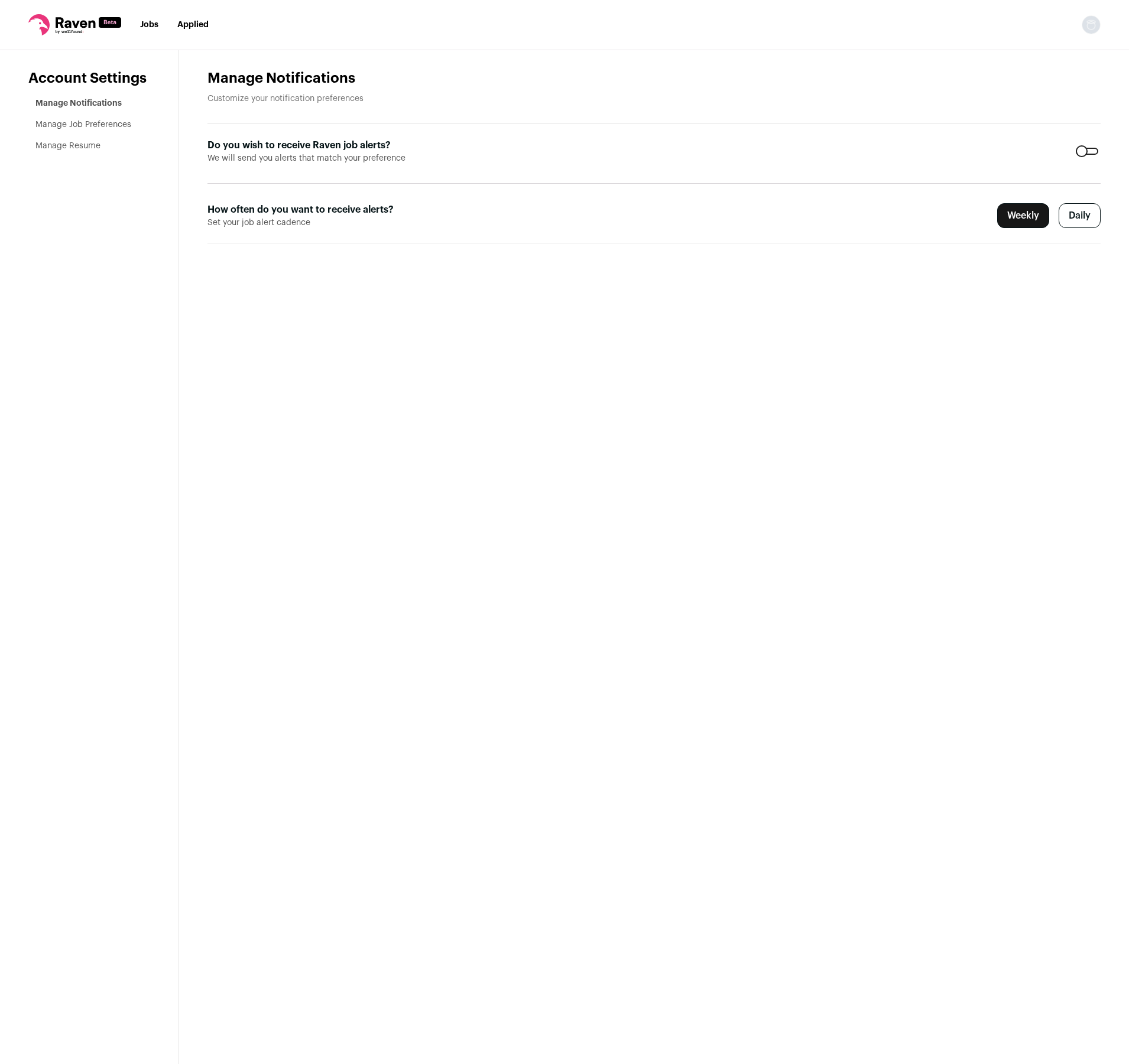
click at [97, 101] on link "Manage Notifications" at bounding box center [78, 103] width 87 height 8
